Goal: Task Accomplishment & Management: Use online tool/utility

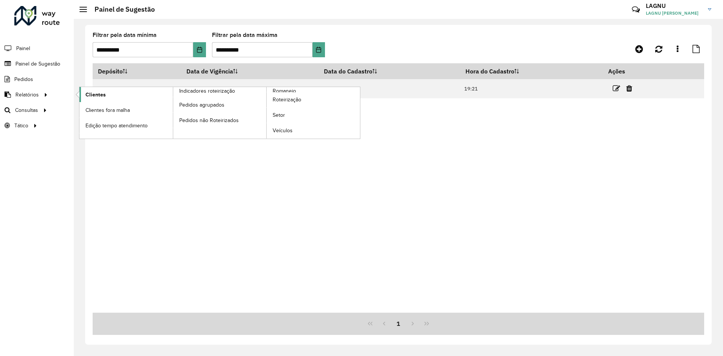
click at [94, 96] on span "Clientes" at bounding box center [95, 95] width 20 height 8
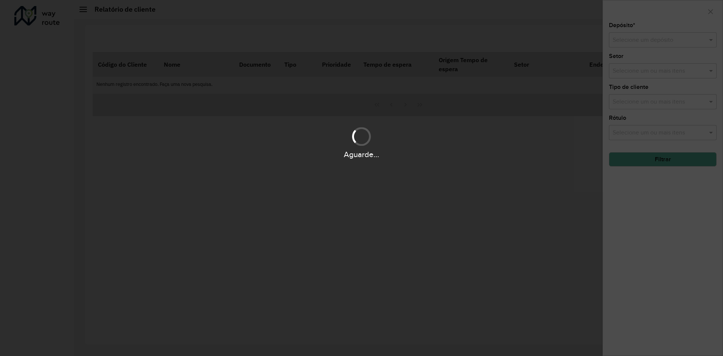
click at [645, 42] on div "Aguarde..." at bounding box center [361, 178] width 723 height 356
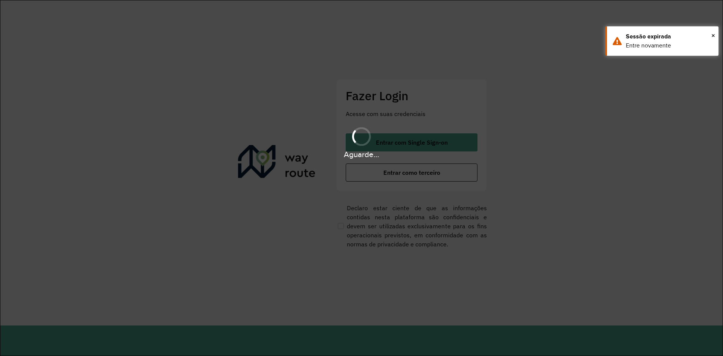
click at [648, 41] on div "Entre novamente" at bounding box center [669, 45] width 87 height 9
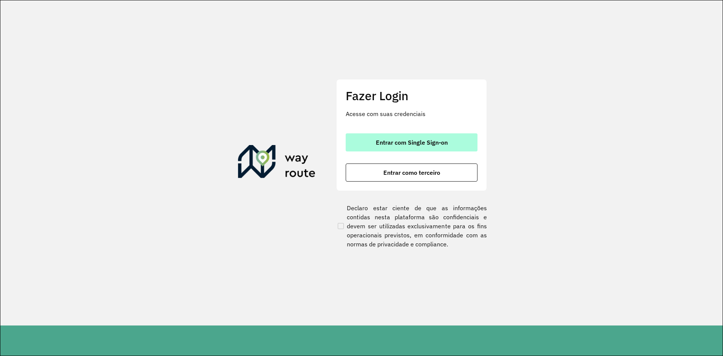
drag, startPoint x: 447, startPoint y: 128, endPoint x: 441, endPoint y: 135, distance: 9.6
click at [441, 135] on div "Fazer Login Acesse com suas credenciais Entrar com Single Sign-on Entrar como t…" at bounding box center [411, 134] width 151 height 111
click at [440, 136] on button "Entrar com Single Sign-on" at bounding box center [412, 142] width 132 height 18
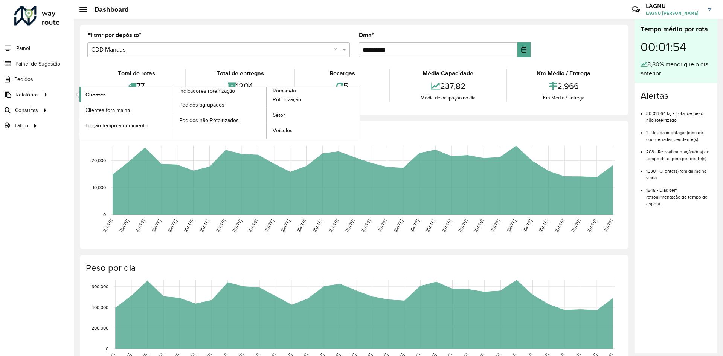
click at [120, 93] on link "Clientes" at bounding box center [125, 94] width 93 height 15
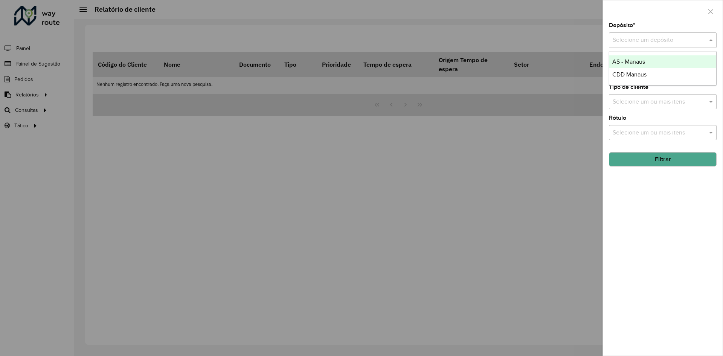
click at [636, 37] on input "text" at bounding box center [655, 40] width 85 height 9
click at [642, 71] on div "CDD Manaus" at bounding box center [662, 74] width 107 height 13
click at [644, 73] on input "text" at bounding box center [659, 71] width 96 height 9
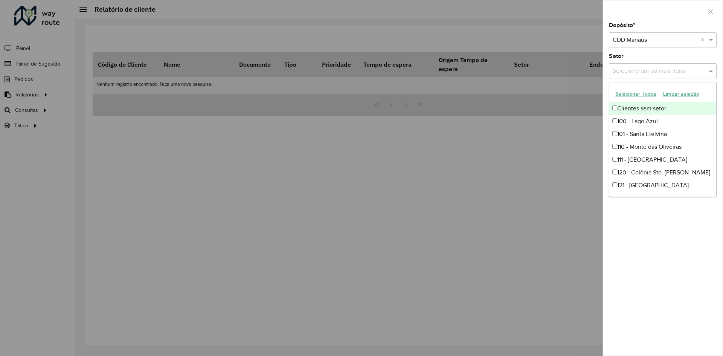
click at [628, 68] on input "text" at bounding box center [659, 71] width 96 height 9
click at [667, 57] on div "Setor Selecione um ou mais itens" at bounding box center [663, 65] width 108 height 25
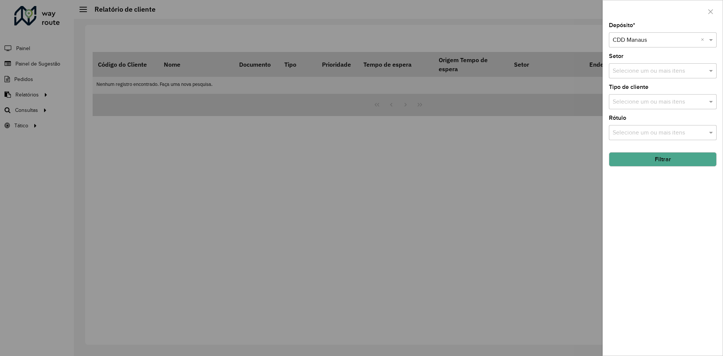
click at [669, 103] on input "text" at bounding box center [659, 102] width 96 height 9
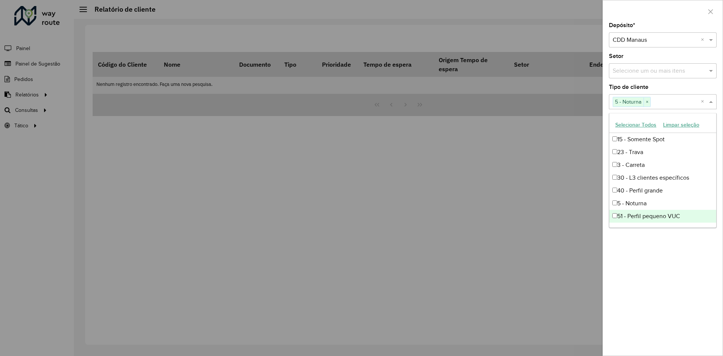
click at [615, 221] on div "51 - Perfil pequeno VUC" at bounding box center [662, 216] width 107 height 13
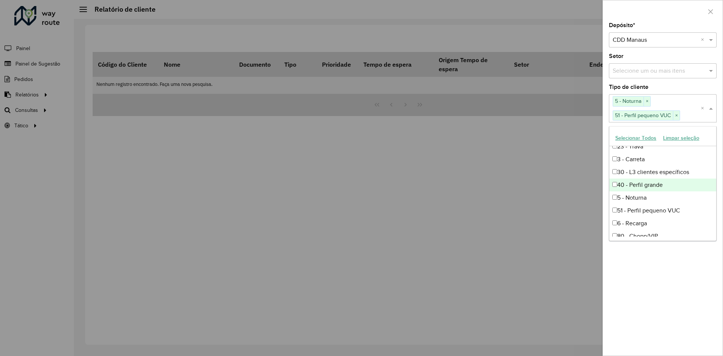
scroll to position [50, 0]
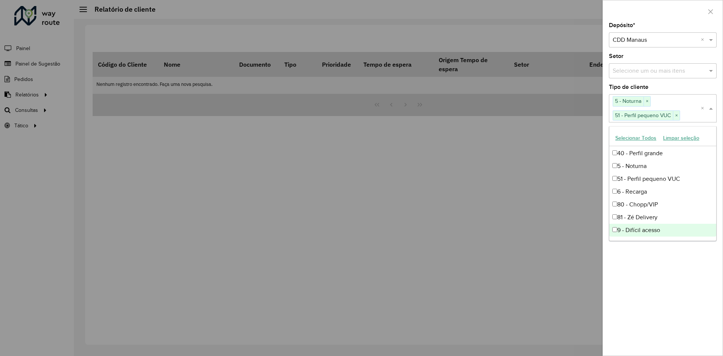
click at [613, 232] on div "9 - Difícil acesso" at bounding box center [662, 230] width 107 height 13
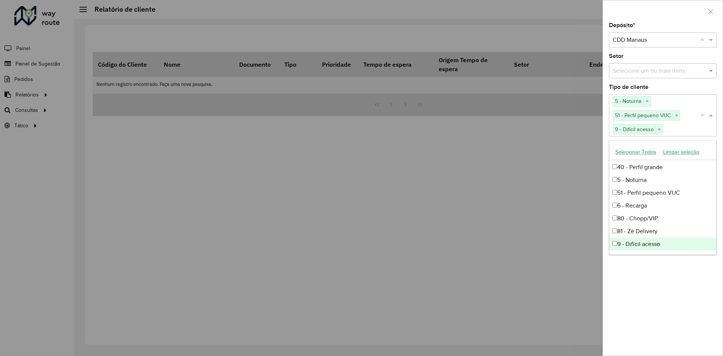
click at [638, 267] on div "Depósito * Selecione um depósito × CDD Manaus × Setor Selecione um ou mais iten…" at bounding box center [663, 189] width 120 height 333
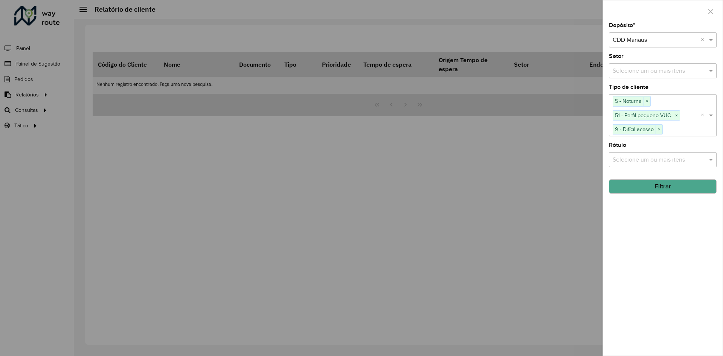
click at [646, 188] on button "Filtrar" at bounding box center [663, 186] width 108 height 14
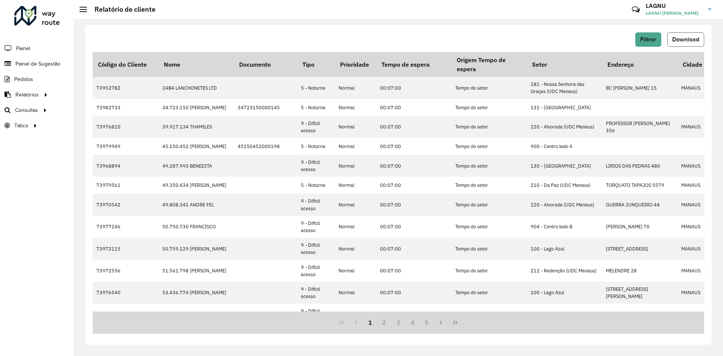
click at [679, 44] on button "Download" at bounding box center [685, 39] width 37 height 14
